Goal: Check status: Check status

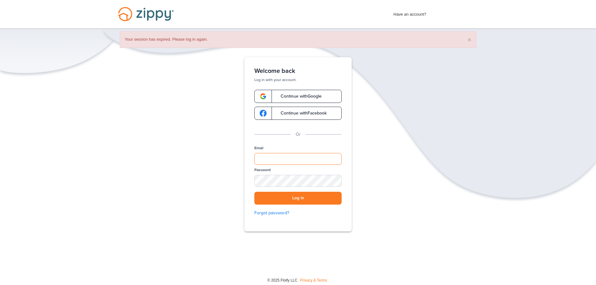
click at [285, 155] on input "Email" at bounding box center [297, 159] width 87 height 12
type input "**********"
click at [278, 198] on button "Log in" at bounding box center [297, 198] width 87 height 13
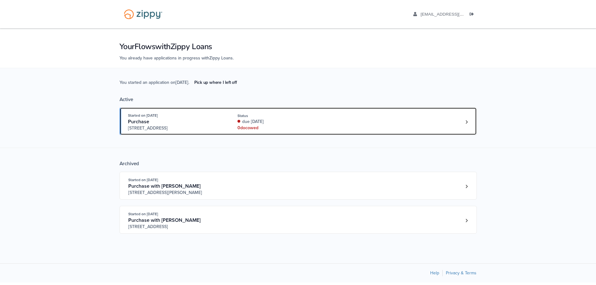
click at [312, 121] on div "due [DATE]" at bounding box center [280, 122] width 84 height 6
